Goal: Information Seeking & Learning: Understand process/instructions

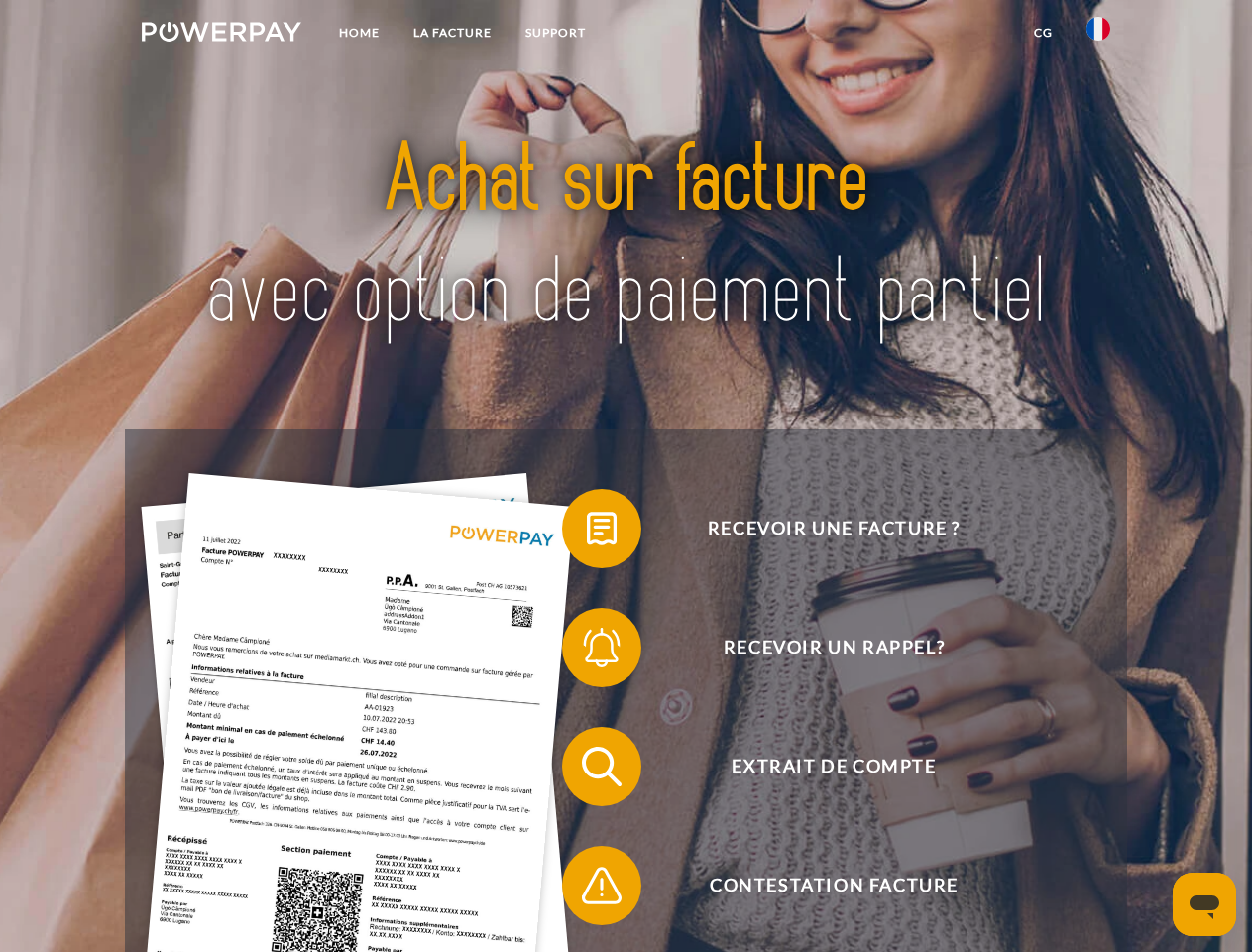
click at [221, 35] on img at bounding box center [221, 32] width 160 height 20
click at [1099, 35] on img at bounding box center [1099, 29] width 24 height 24
click at [1043, 33] on link "CG" at bounding box center [1043, 33] width 53 height 36
click at [587, 532] on span at bounding box center [572, 528] width 99 height 99
click at [587, 651] on span at bounding box center [572, 647] width 99 height 99
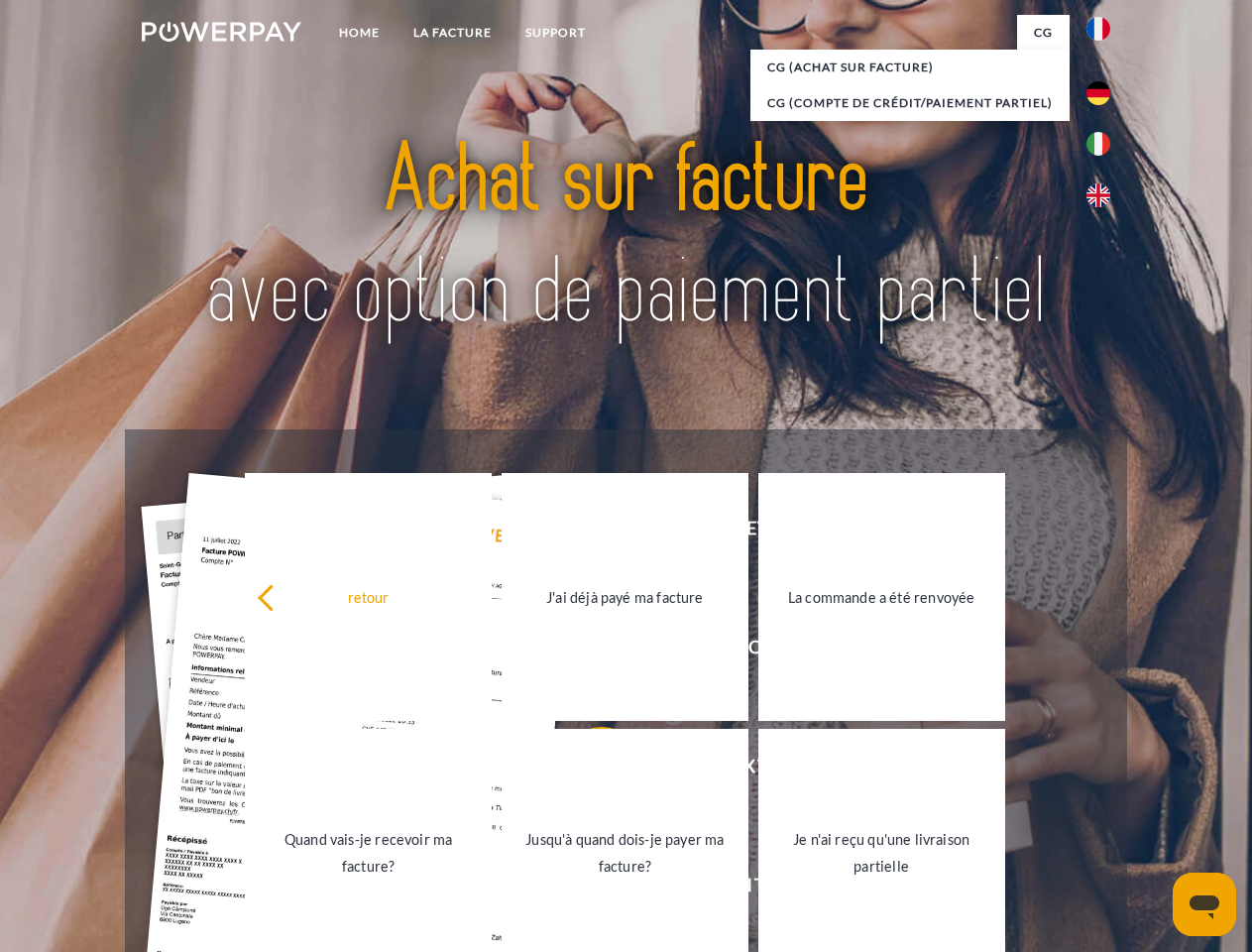
click at [587, 770] on link "Jusqu'à quand dois-je payer ma facture?" at bounding box center [625, 853] width 247 height 248
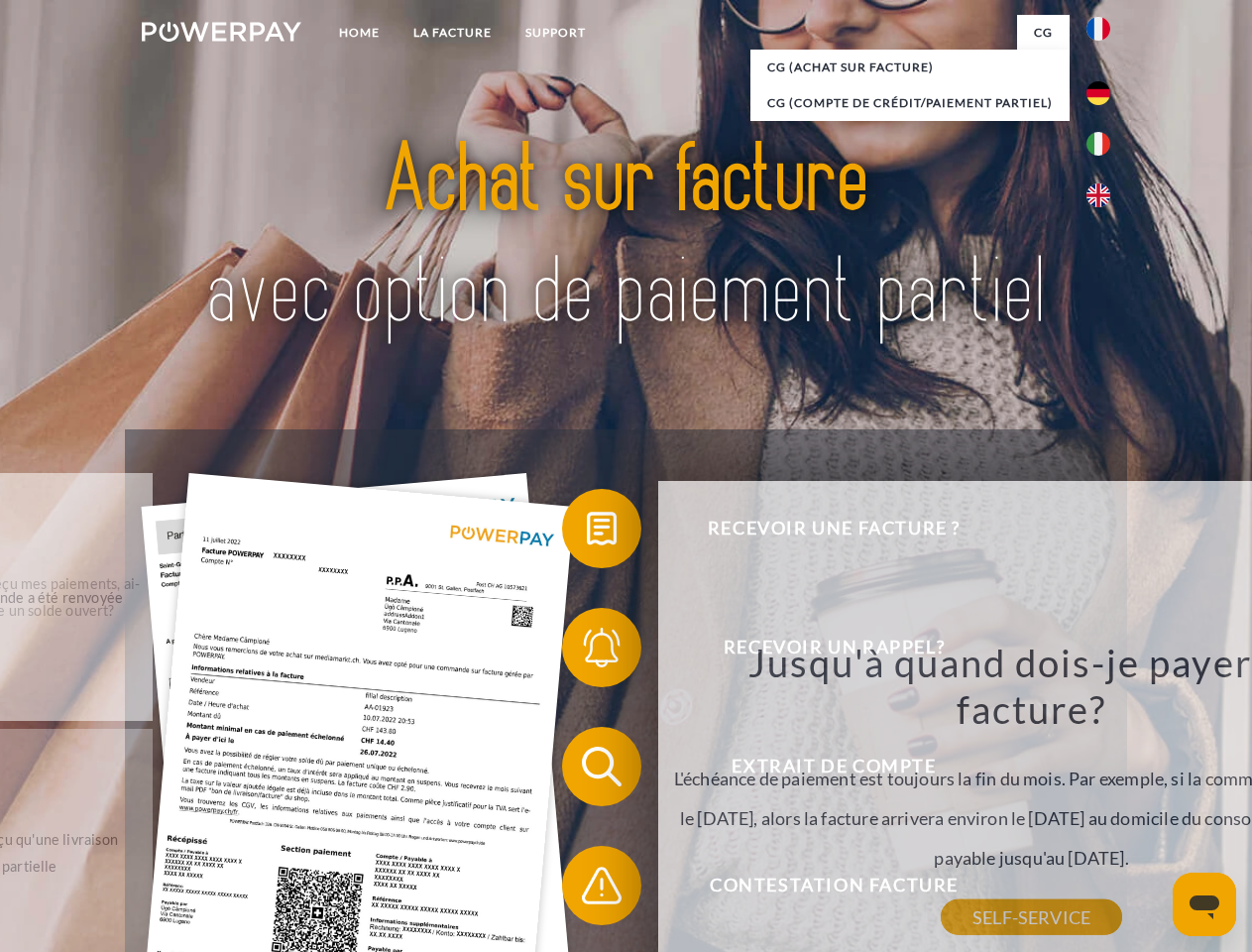
click at [587, 889] on div "Recevoir une facture ? Recevoir un rappel? Extrait de compte retour" at bounding box center [626, 825] width 1002 height 793
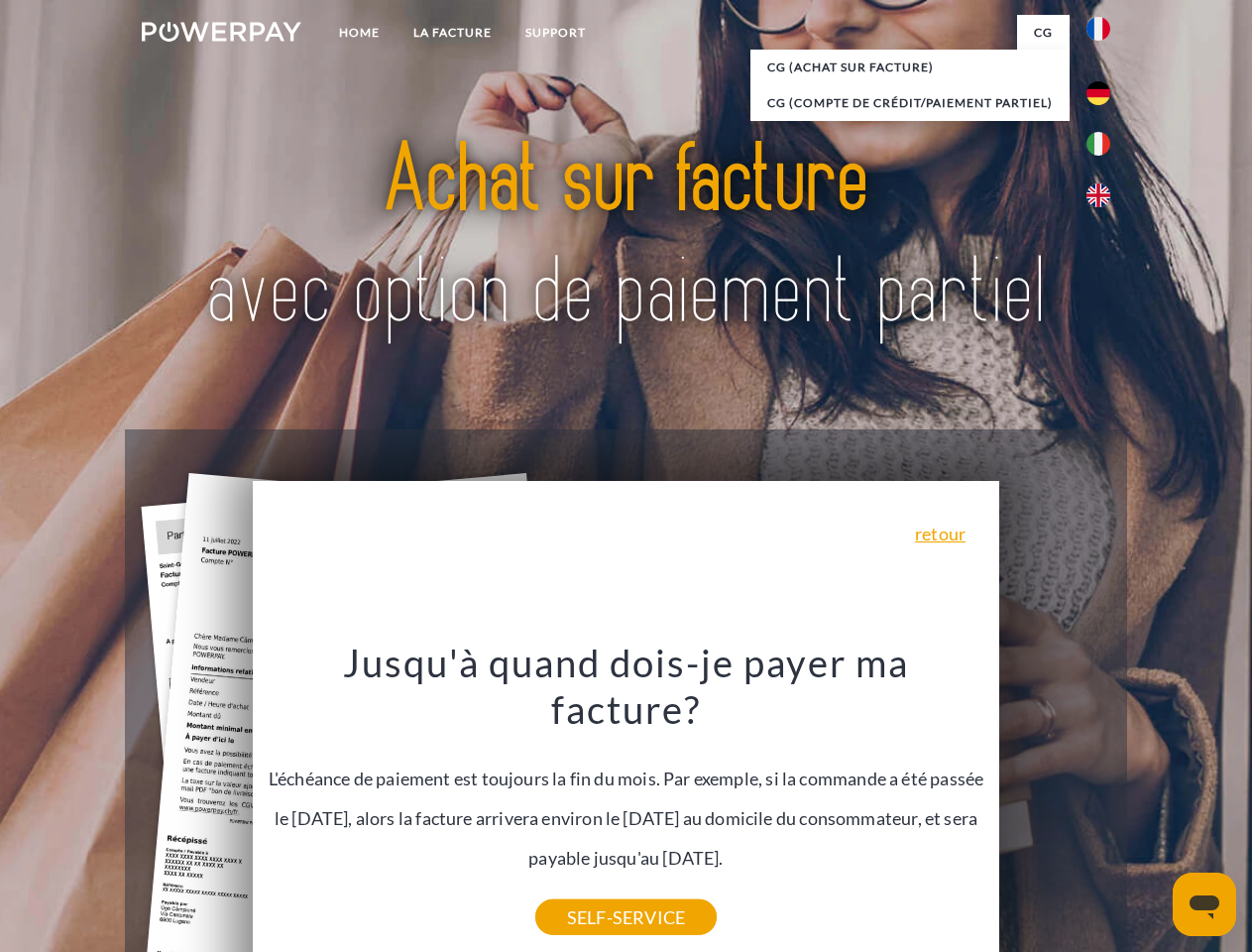
click at [1205, 904] on icon "Ouvrir la fenêtre de messagerie" at bounding box center [1205, 907] width 30 height 24
